Goal: Information Seeking & Learning: Understand process/instructions

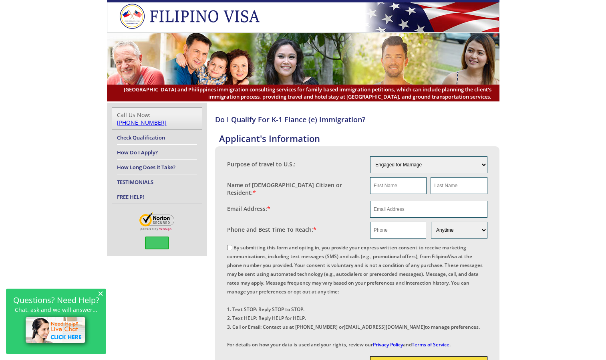
scroll to position [378, 0]
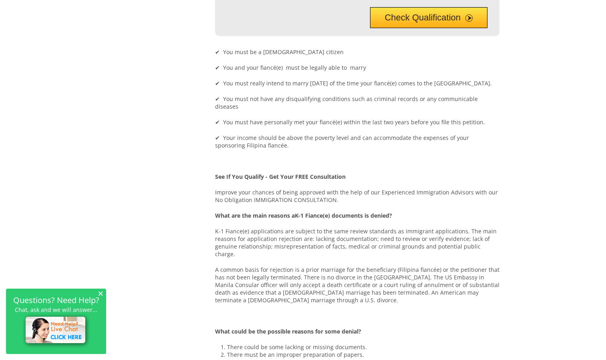
scroll to position [6, 0]
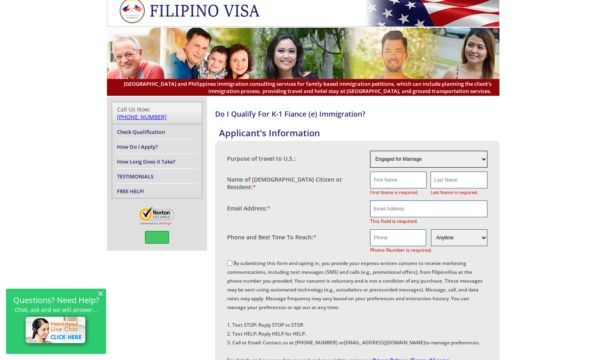
click at [487, 158] on select "Engaged for Marriage Already Married to U.S. Citizen / Resident For Short Term …" at bounding box center [428, 159] width 117 height 17
